Goal: Check status: Check status

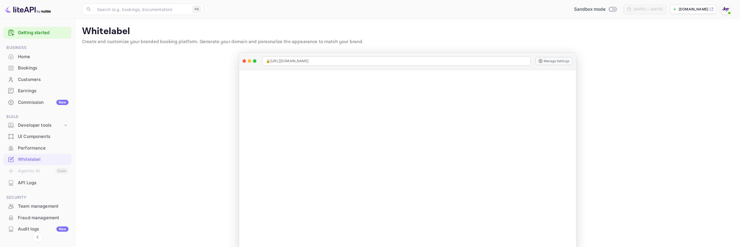
click at [37, 67] on div "Bookings" at bounding box center [43, 68] width 51 height 7
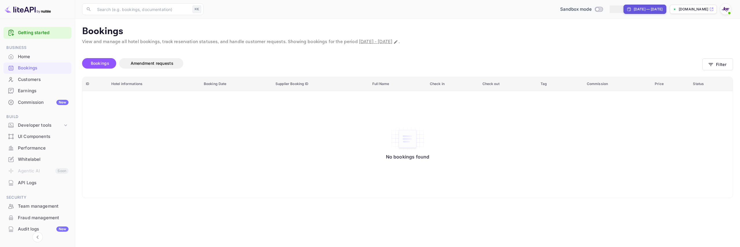
click at [591, 9] on input "Switch to Production mode" at bounding box center [597, 9] width 12 height 4
checkbox input "true"
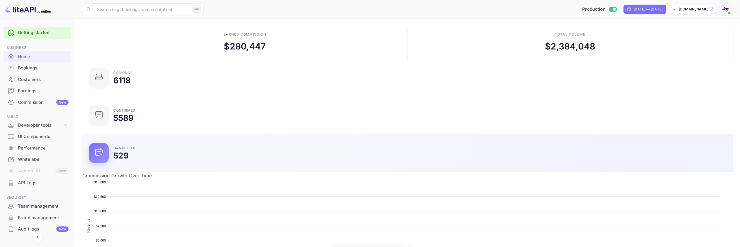
scroll to position [94, 213]
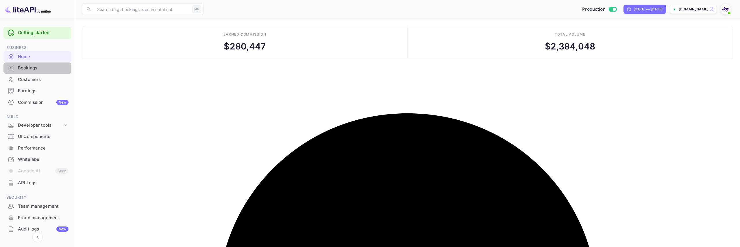
click at [43, 72] on div "Bookings" at bounding box center [37, 67] width 68 height 11
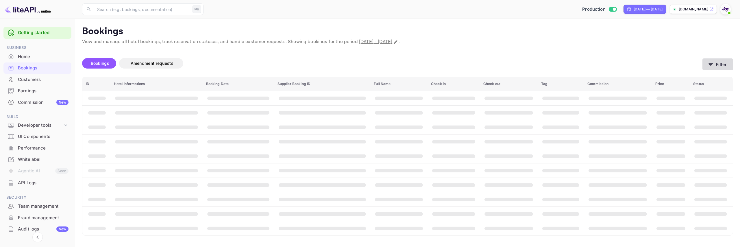
click at [715, 64] on button "Filter" at bounding box center [717, 64] width 31 height 12
paste input "RJTtSN5w9"
type input "RJTtSN5w9"
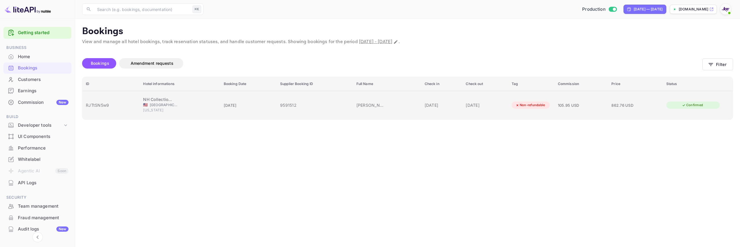
click at [158, 102] on span "[GEOGRAPHIC_DATA]" at bounding box center [164, 104] width 29 height 5
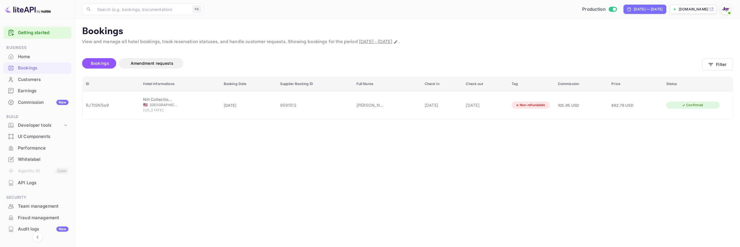
drag, startPoint x: 309, startPoint y: 45, endPoint x: 317, endPoint y: 44, distance: 8.1
